Goal: Task Accomplishment & Management: Complete application form

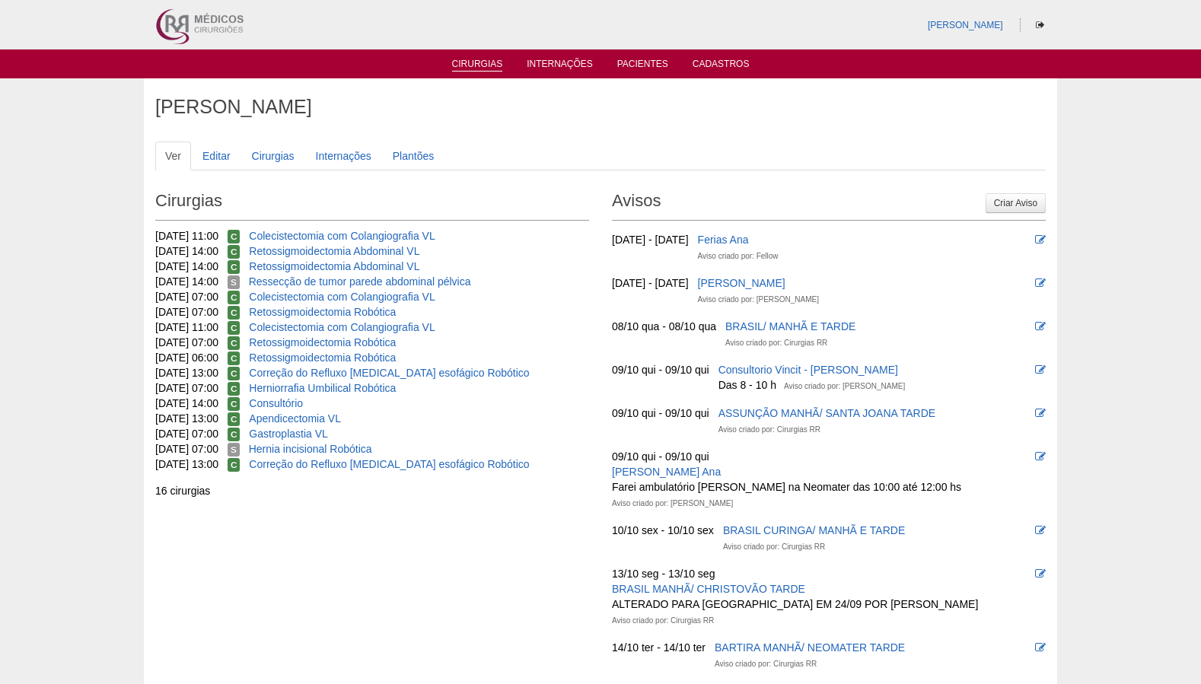
click at [485, 66] on link "Cirurgias" at bounding box center [477, 65] width 51 height 13
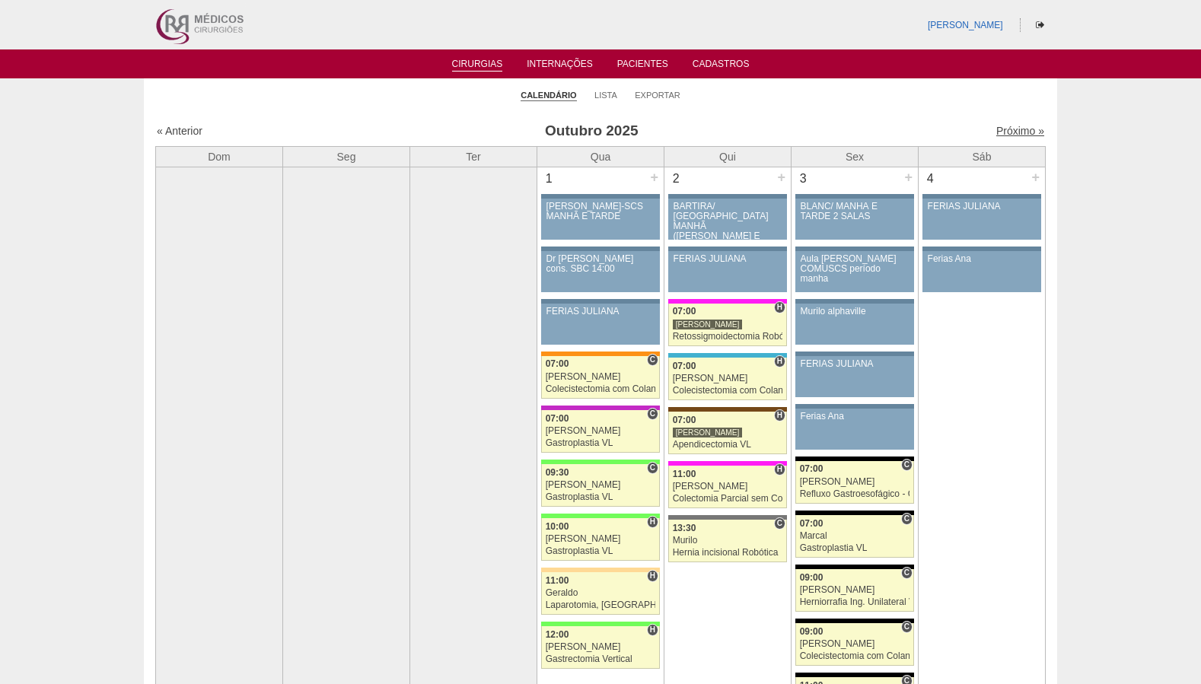
click at [1021, 135] on link "Próximo »" at bounding box center [1020, 131] width 48 height 12
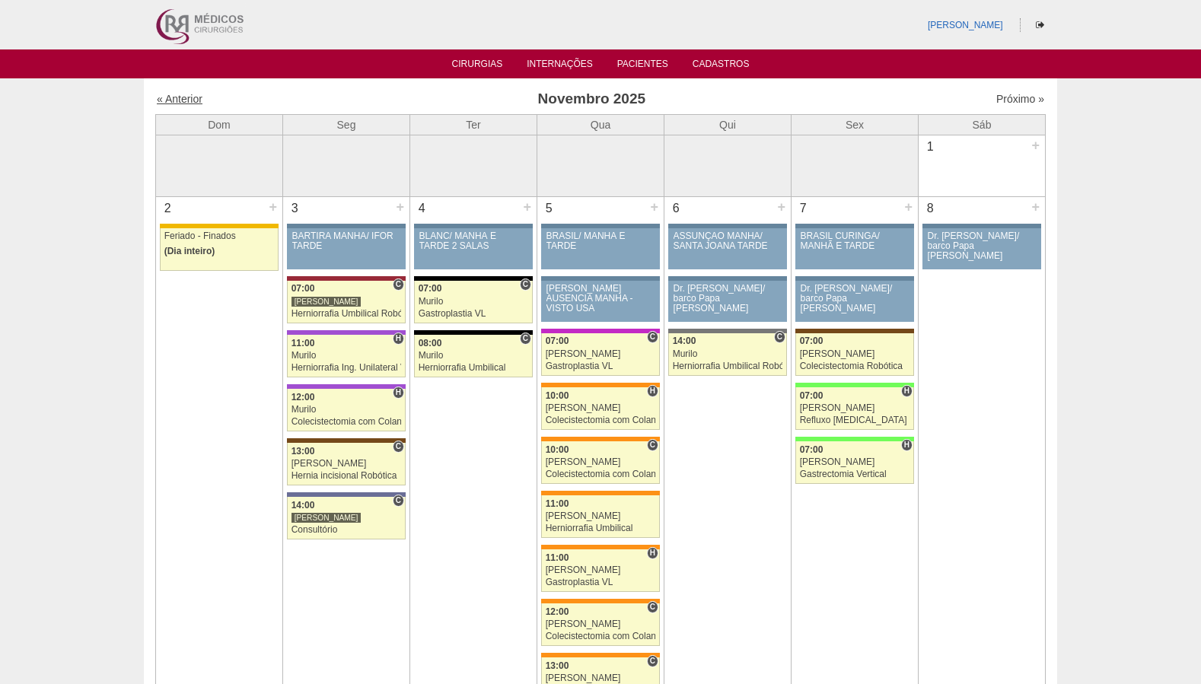
click at [180, 102] on link "« Anterior" at bounding box center [180, 99] width 46 height 12
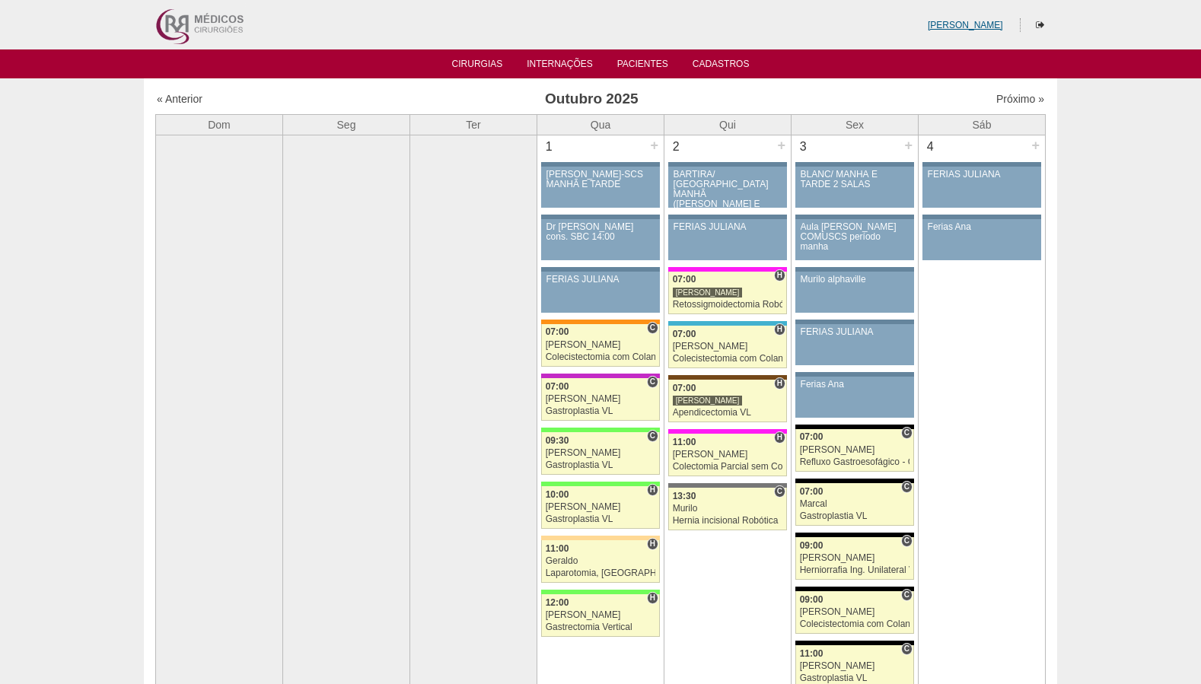
click at [972, 24] on link "[PERSON_NAME]" at bounding box center [964, 25] width 75 height 11
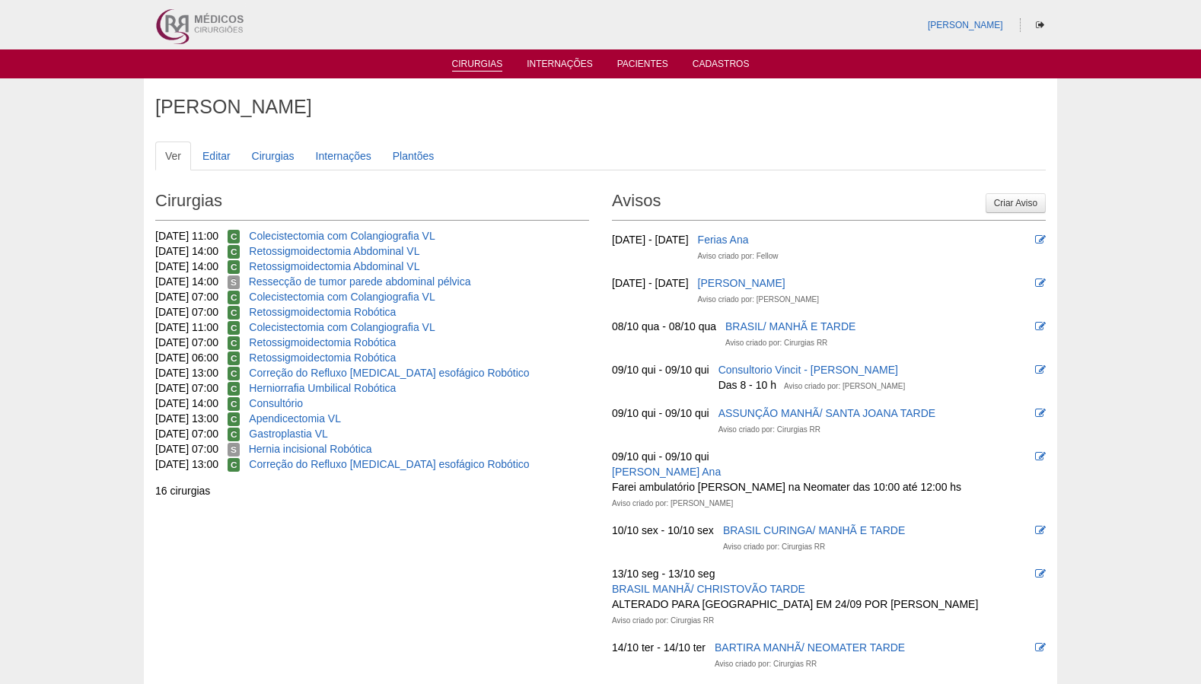
click at [491, 72] on link "Cirurgias" at bounding box center [477, 65] width 51 height 13
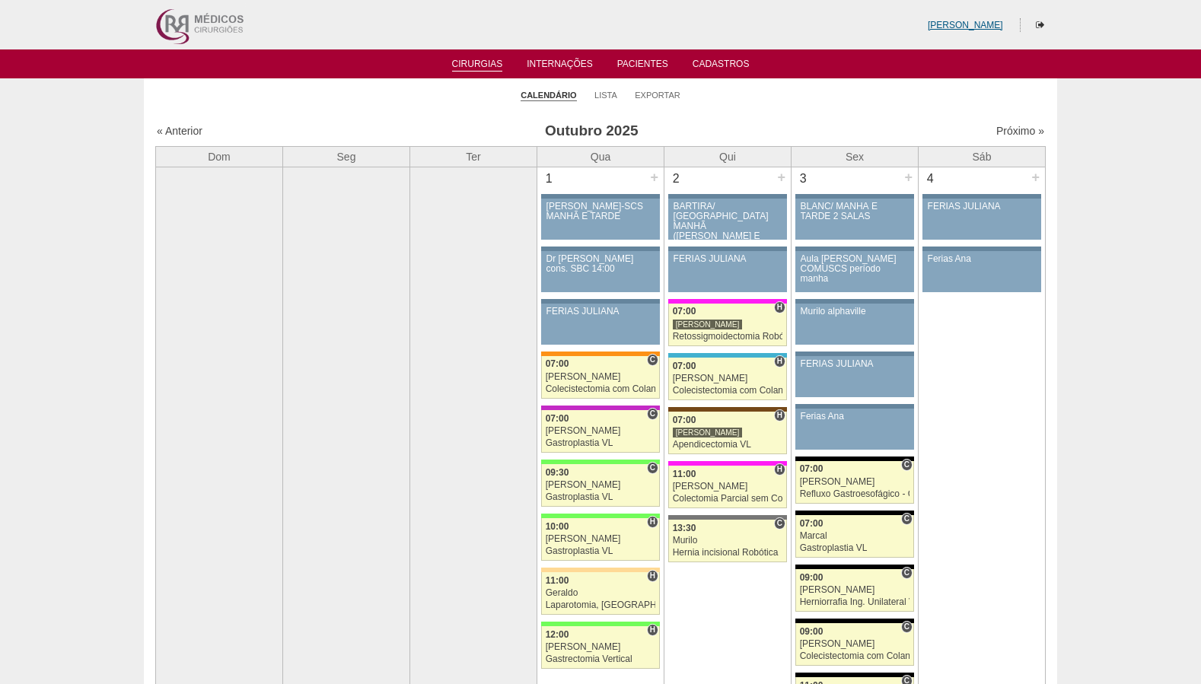
click at [970, 29] on link "[PERSON_NAME]" at bounding box center [964, 25] width 75 height 11
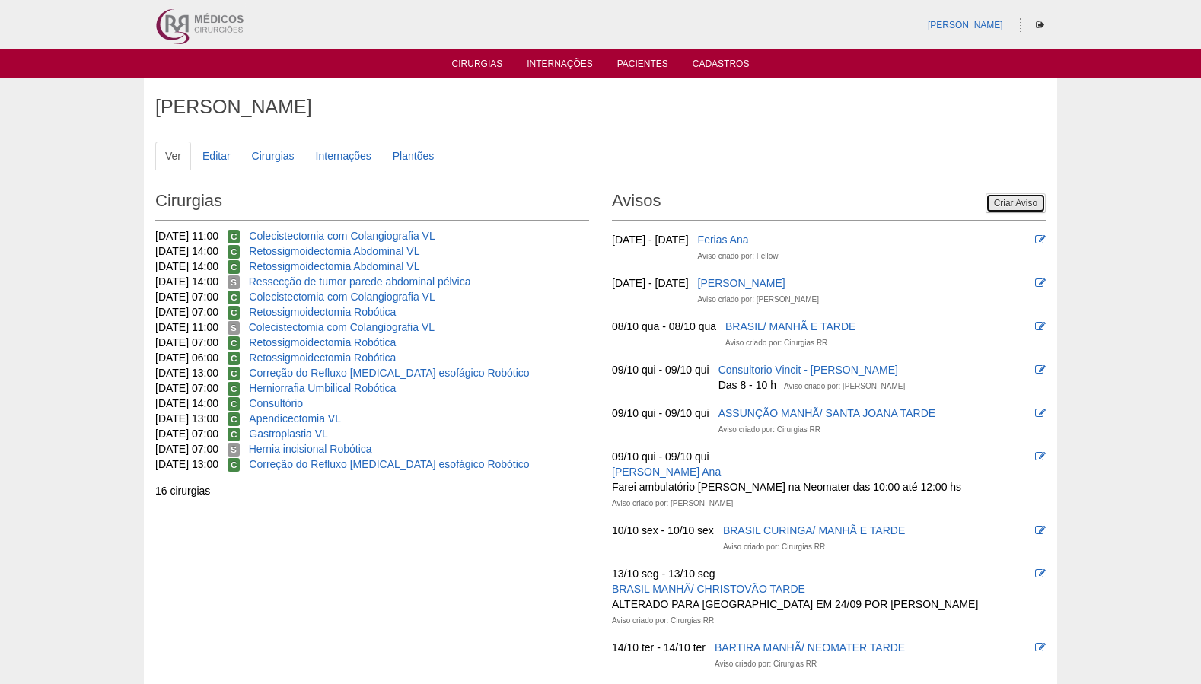
click at [1008, 206] on link "Criar Aviso" at bounding box center [1015, 203] width 60 height 20
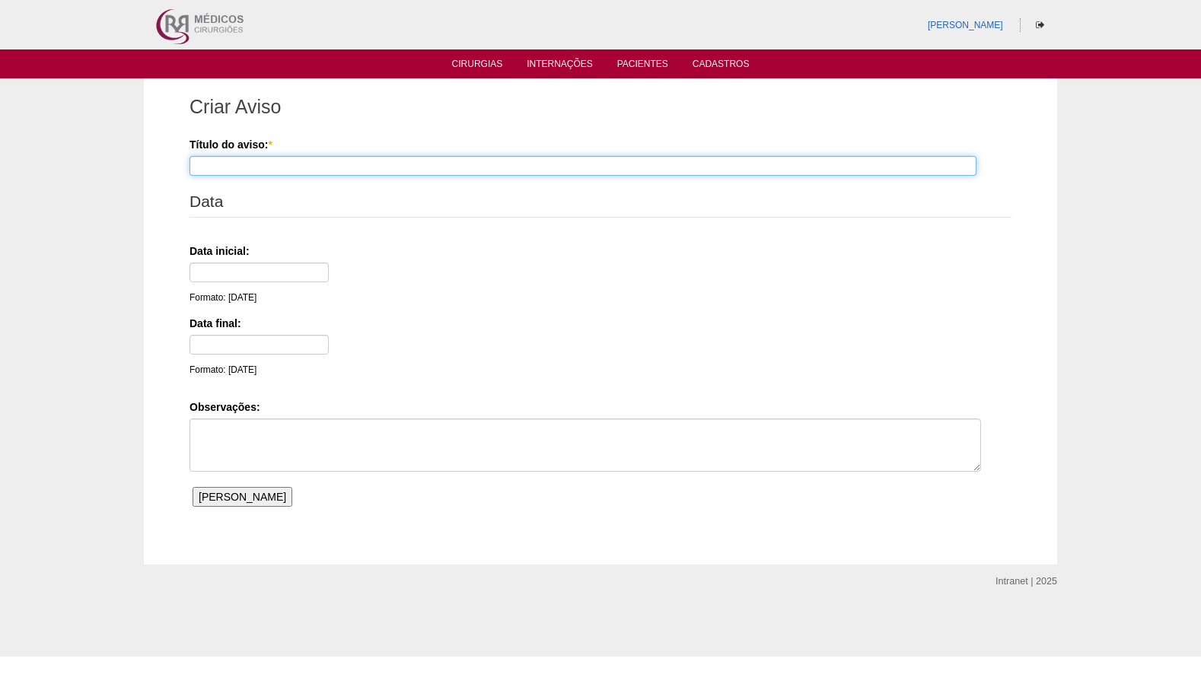
click at [300, 167] on input "Título do aviso: *" at bounding box center [582, 166] width 787 height 20
type input "c"
type input "CURSO MEDITRONIC /RENATO"
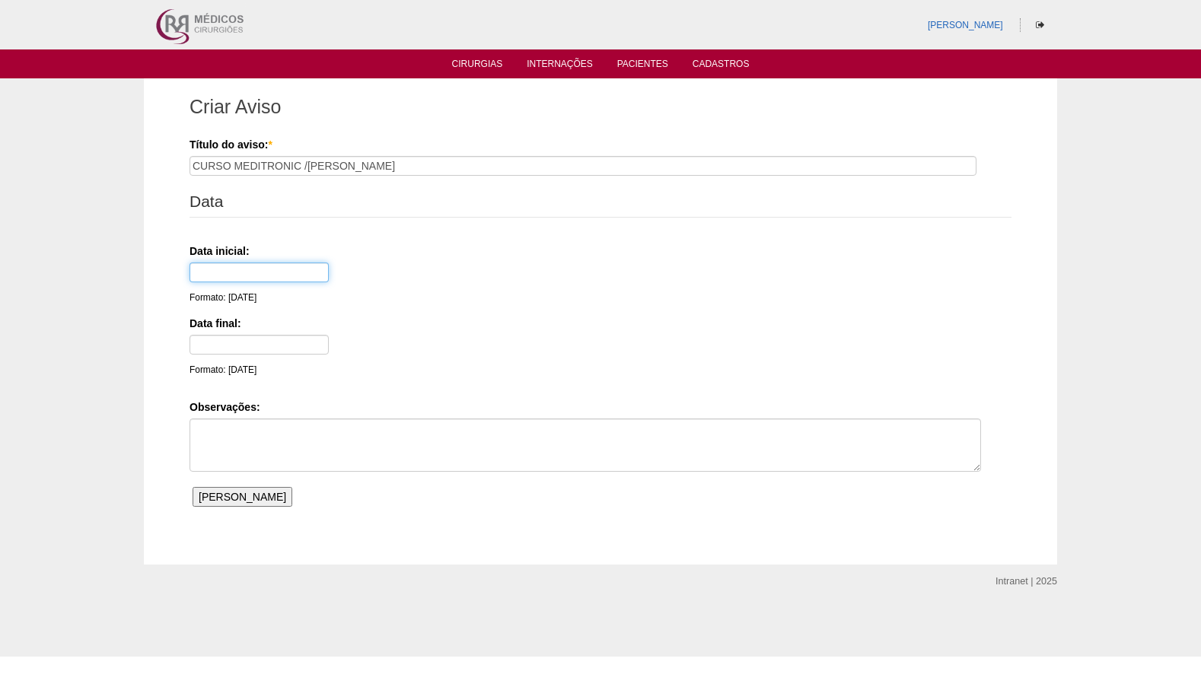
click at [233, 274] on input "text" at bounding box center [258, 272] width 139 height 20
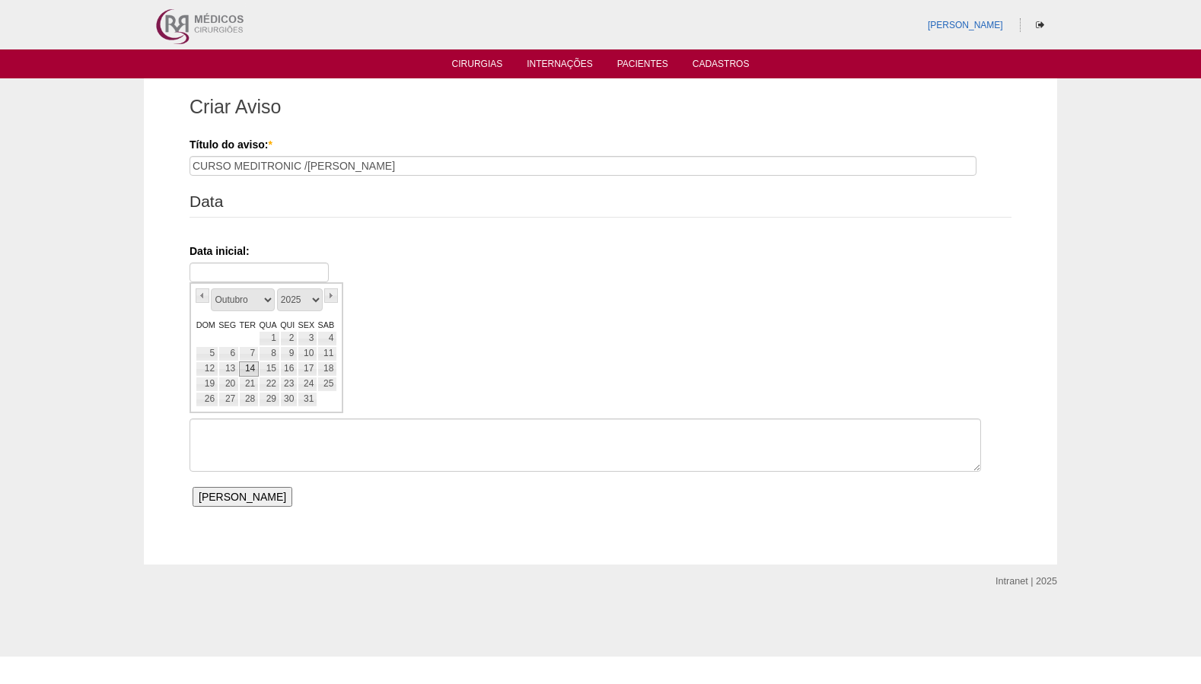
click at [249, 371] on link "14" at bounding box center [249, 368] width 20 height 15
type input "14/10/25"
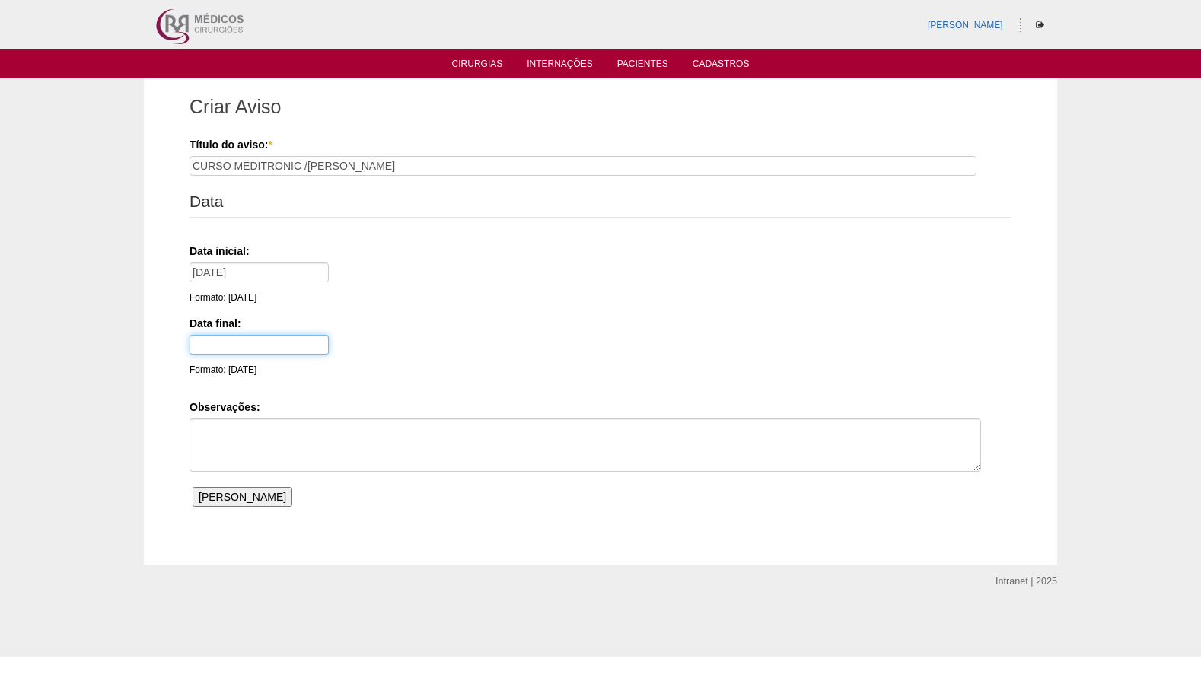
click at [244, 354] on input "text" at bounding box center [258, 345] width 139 height 20
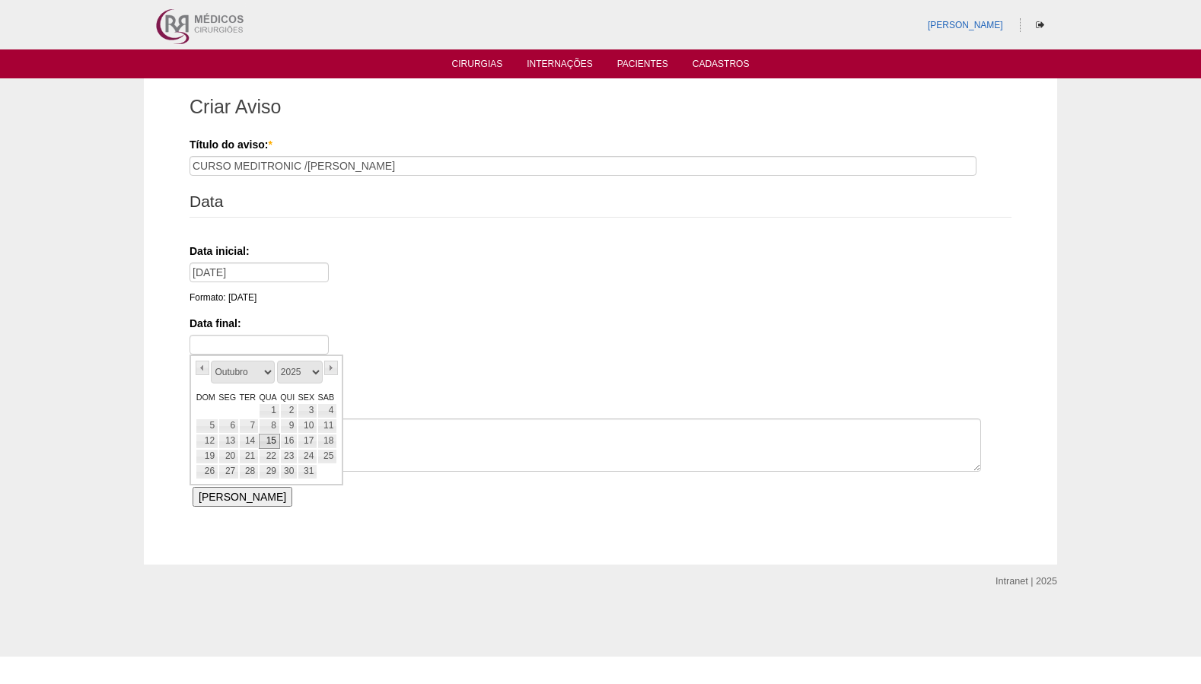
click at [271, 446] on link "15" at bounding box center [269, 441] width 21 height 15
type input "15/10/25"
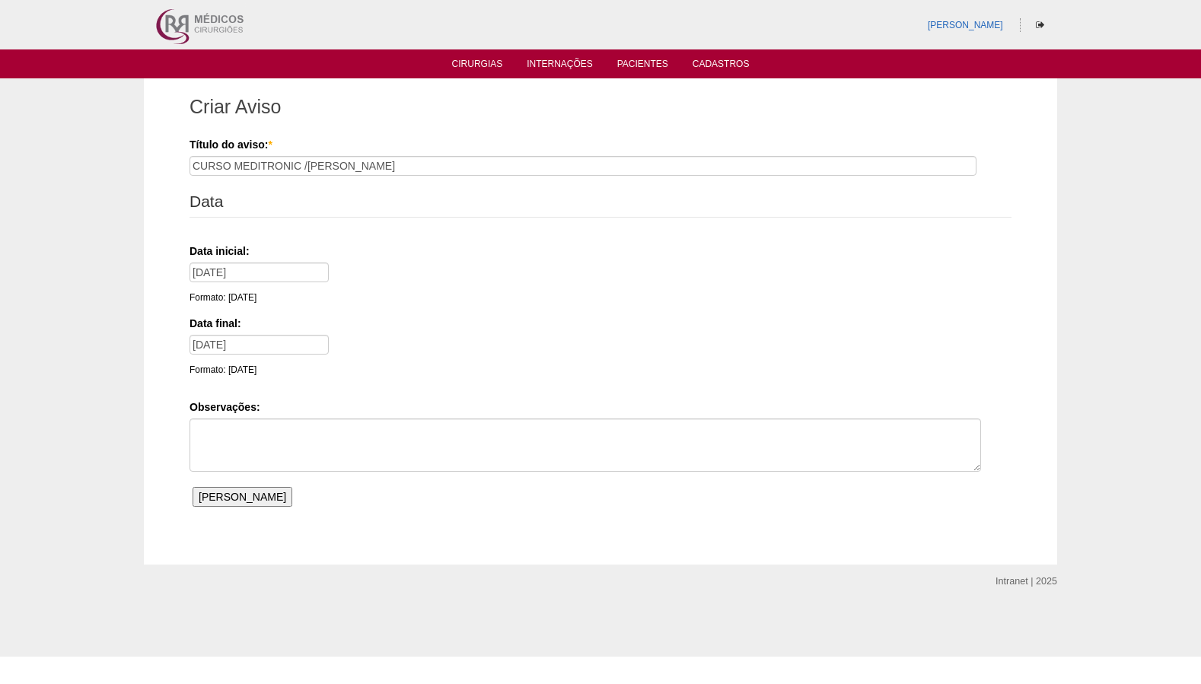
click at [239, 500] on input "Salvar Aviso" at bounding box center [242, 497] width 100 height 20
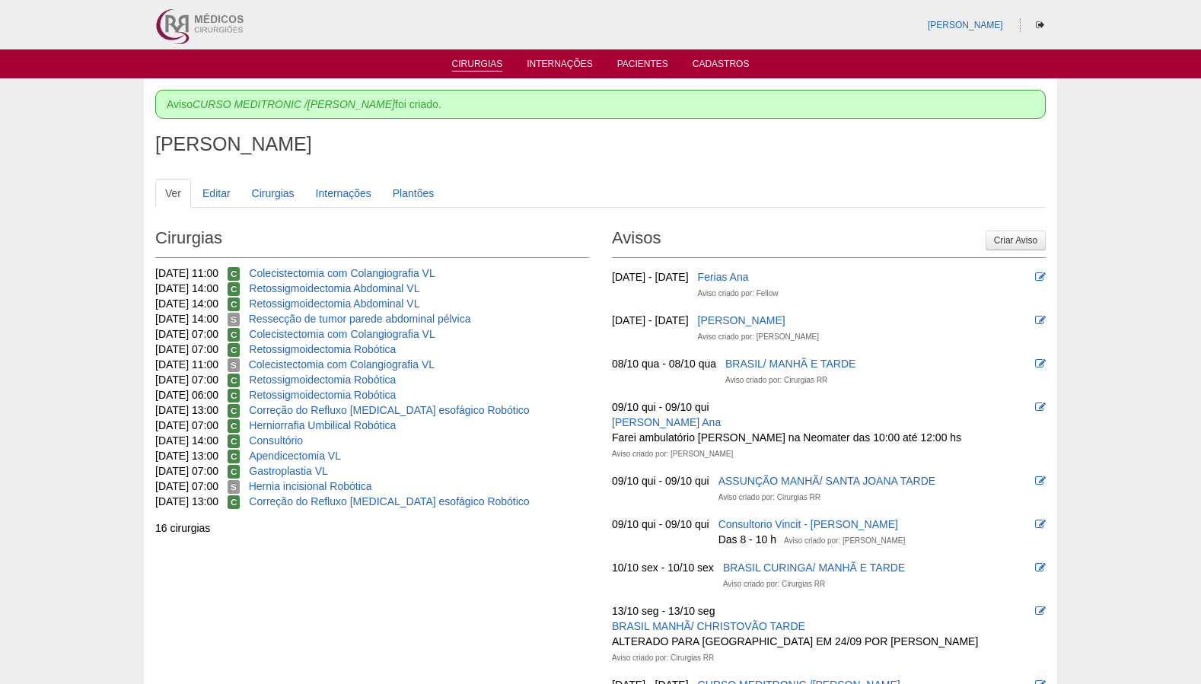
click at [487, 64] on link "Cirurgias" at bounding box center [477, 65] width 51 height 13
